Goal: Information Seeking & Learning: Learn about a topic

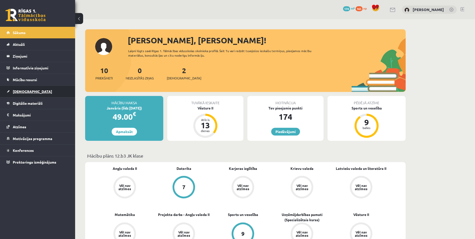
click at [17, 94] on link "[DEMOGRAPHIC_DATA]" at bounding box center [38, 92] width 62 height 12
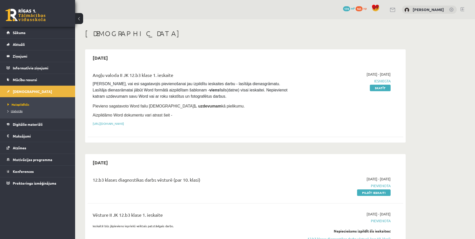
click at [19, 109] on span "Izlabotās" at bounding box center [15, 111] width 15 height 4
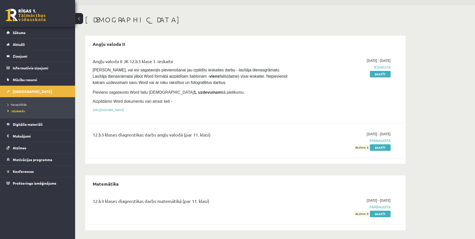
scroll to position [14, 0]
click at [29, 124] on span "Digitālie materiāli" at bounding box center [28, 124] width 30 height 5
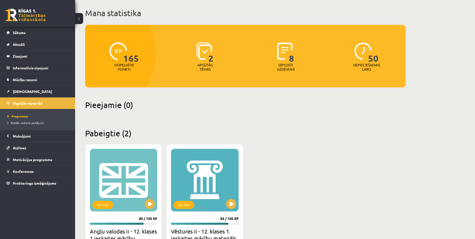
scroll to position [64, 0]
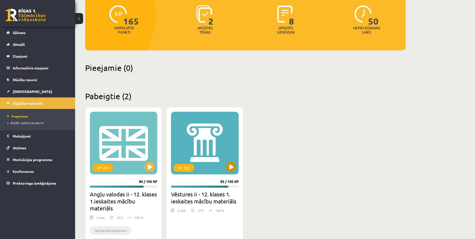
click at [213, 161] on div "XP 100" at bounding box center [204, 143] width 67 height 63
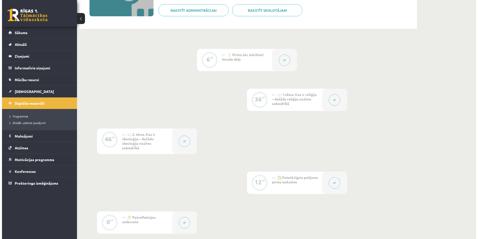
scroll to position [100, 0]
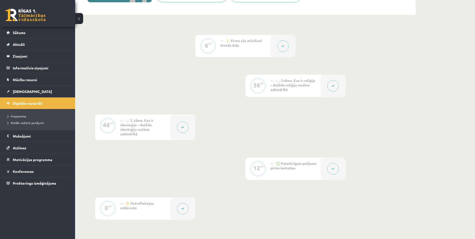
click at [331, 164] on button at bounding box center [333, 169] width 12 height 12
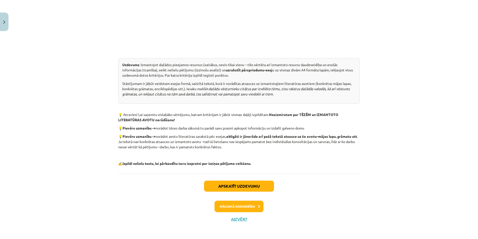
scroll to position [226, 0]
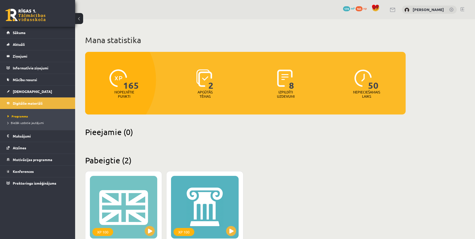
scroll to position [64, 0]
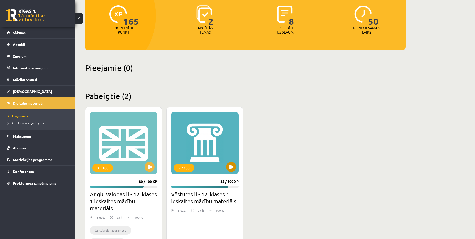
click at [212, 155] on div "XP 100" at bounding box center [204, 143] width 67 height 63
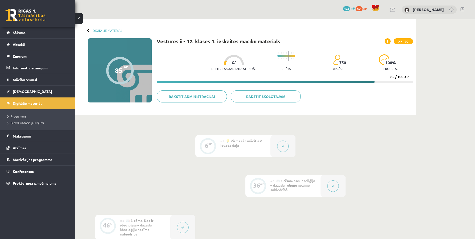
click at [330, 183] on button at bounding box center [333, 186] width 12 height 12
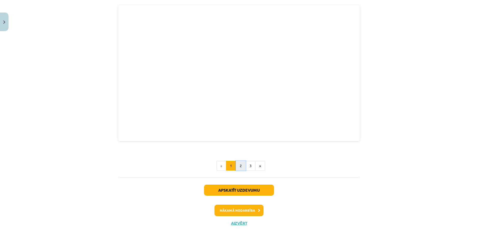
click at [239, 161] on button "2" at bounding box center [241, 166] width 10 height 10
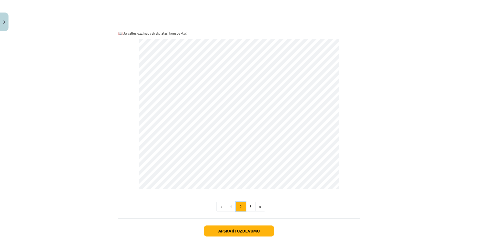
scroll to position [190, 0]
